Goal: Find specific page/section: Find specific page/section

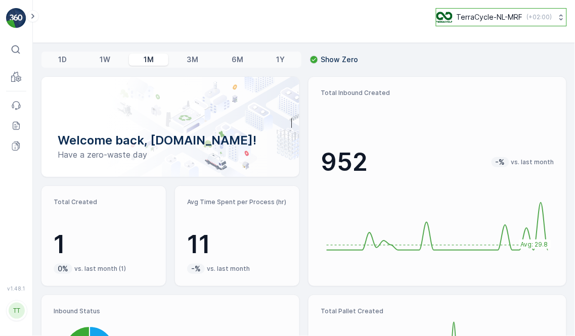
click at [486, 19] on p "TerraCycle-NL-MRF" at bounding box center [490, 17] width 66 height 10
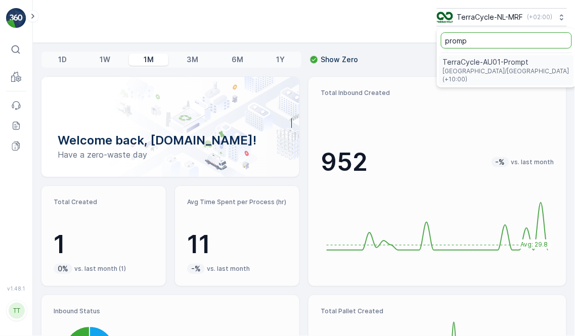
type input "promp"
click at [483, 70] on span "[GEOGRAPHIC_DATA]/[GEOGRAPHIC_DATA] (+10:00)" at bounding box center [506, 75] width 127 height 16
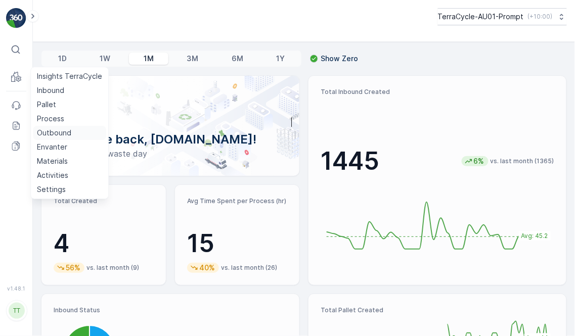
click at [54, 136] on p "Outbound" at bounding box center [54, 133] width 34 height 10
